Goal: Task Accomplishment & Management: Use online tool/utility

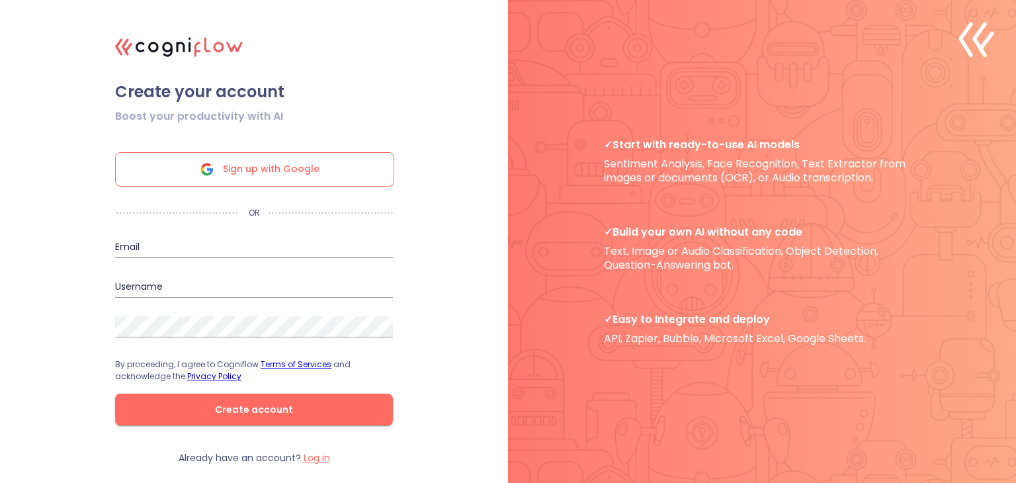
click at [300, 172] on span "Sign up with Google" at bounding box center [271, 169] width 97 height 33
click at [221, 170] on icon at bounding box center [207, 169] width 32 height 32
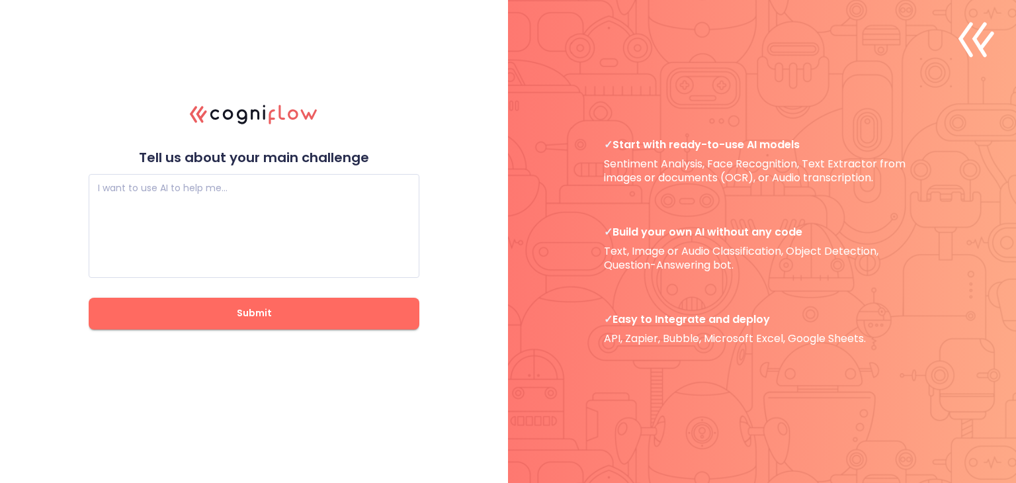
click at [262, 89] on header ".cls-1{fill:#141624;}.cls-2{fill:#eb5e60;}.cls-3{fill:none;stroke:#eb5e60;strok…" at bounding box center [254, 110] width 331 height 48
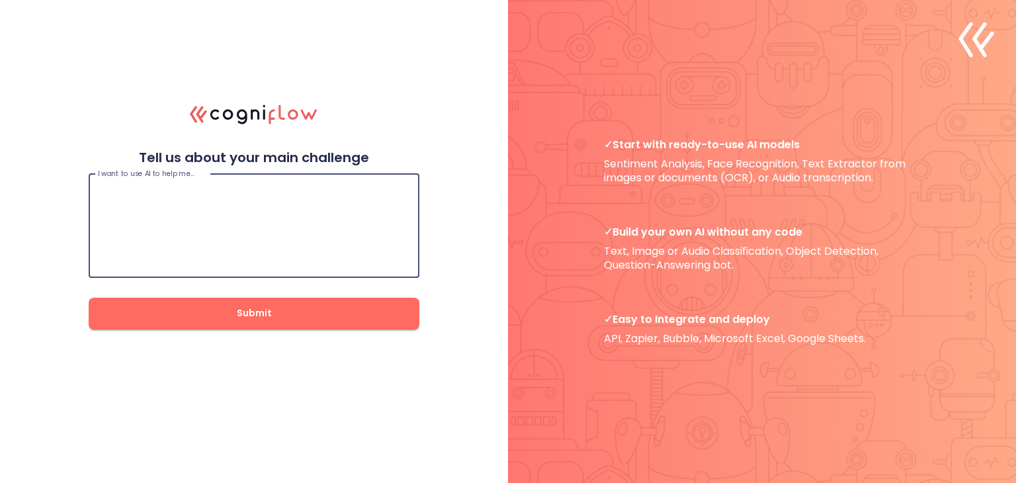
click at [245, 186] on textarea at bounding box center [254, 225] width 312 height 79
type textarea "build projects"
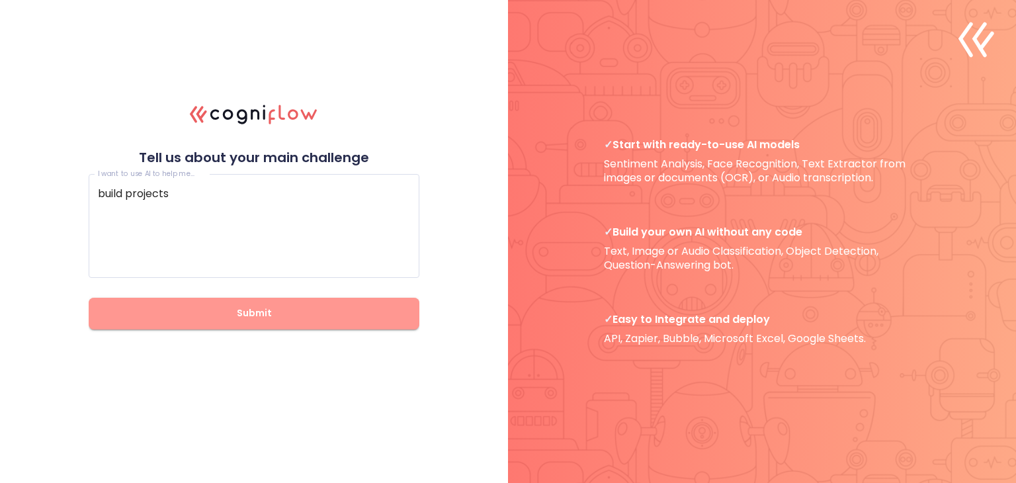
click at [243, 317] on span "Submit" at bounding box center [254, 313] width 288 height 17
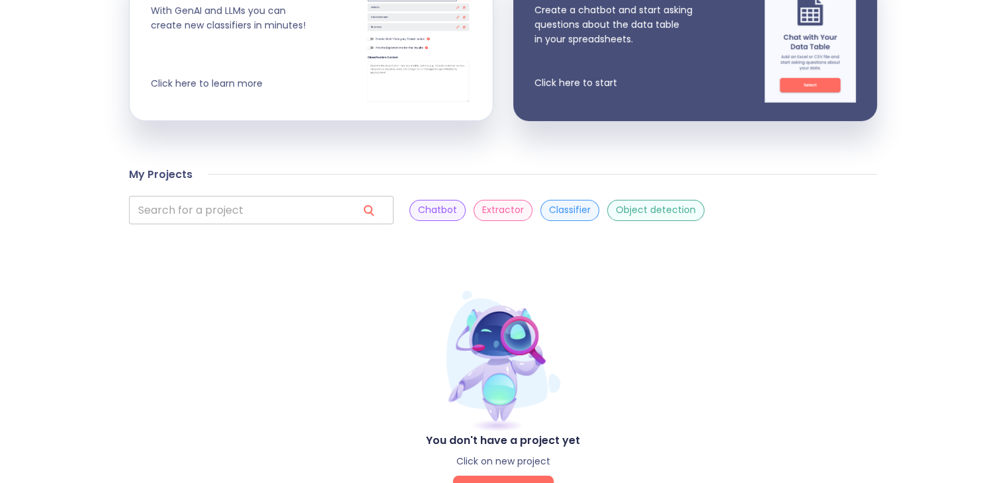
scroll to position [362, 0]
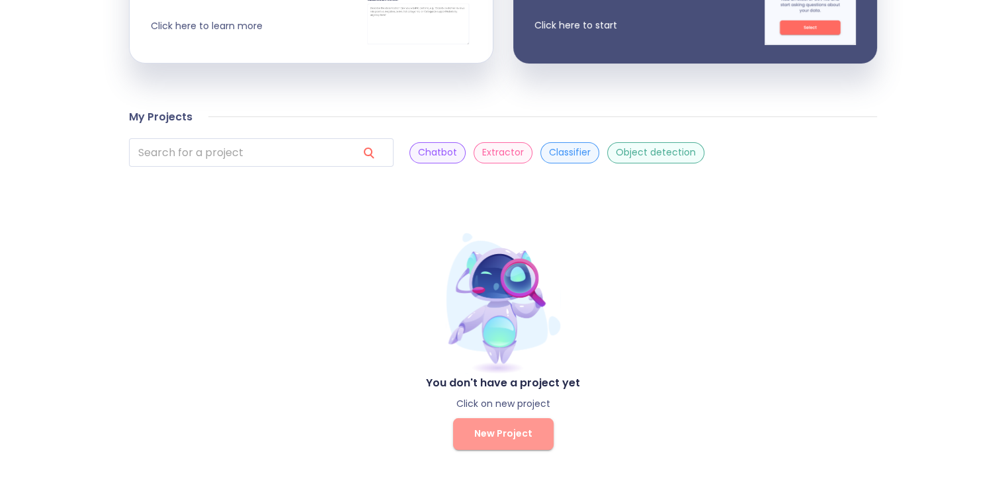
click at [505, 437] on span "New Project" at bounding box center [503, 433] width 58 height 17
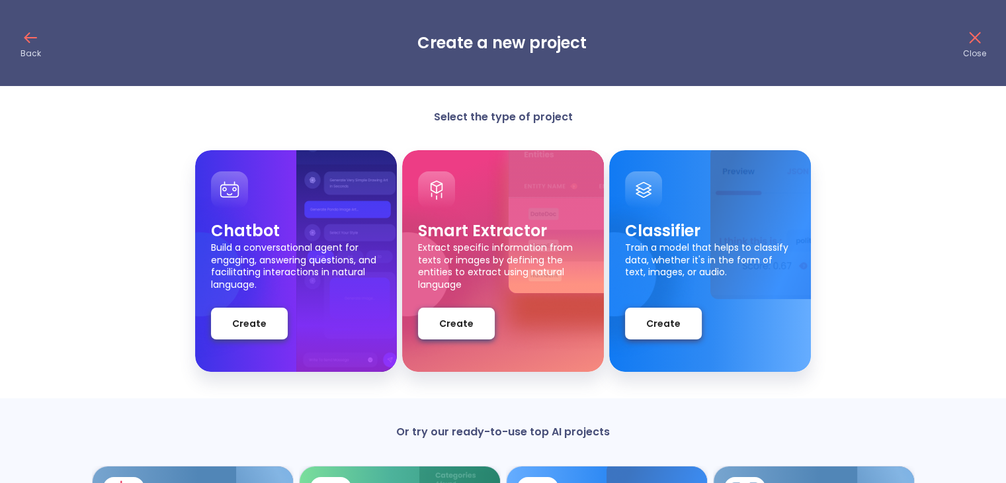
click at [608, 257] on div "Chatbot Build a conversational agent for engaging, answering questions, and fac…" at bounding box center [503, 261] width 1006 height 222
